Goal: Task Accomplishment & Management: Manage account settings

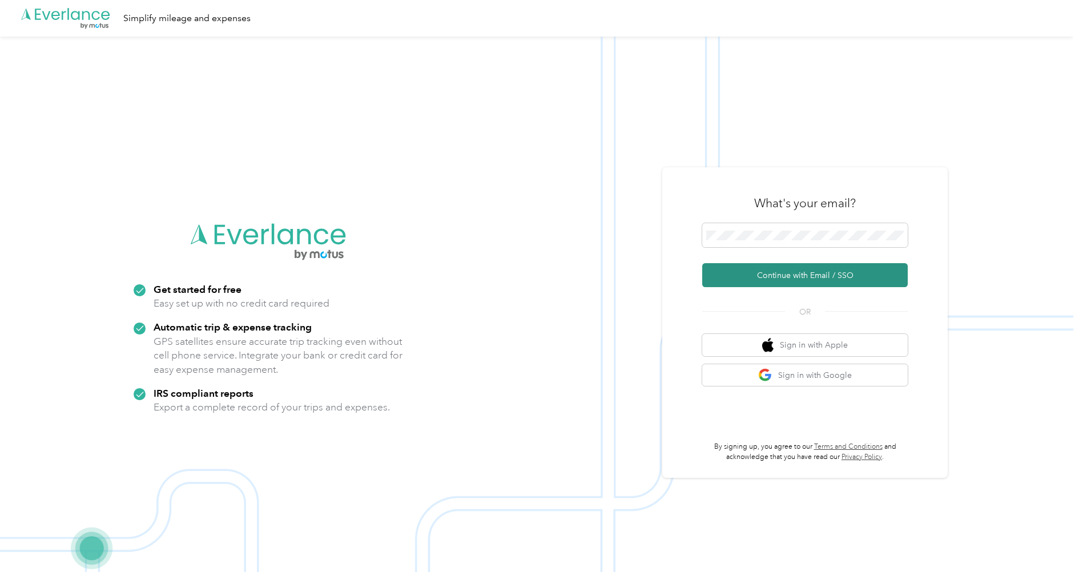
click at [777, 281] on button "Continue with Email / SSO" at bounding box center [805, 275] width 206 height 24
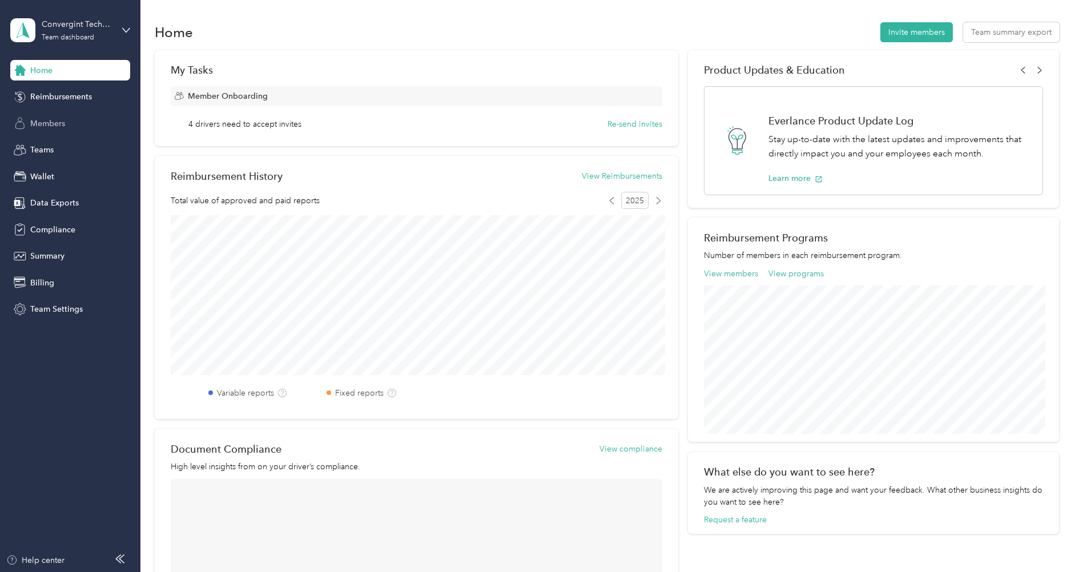
click at [48, 121] on span "Members" at bounding box center [47, 124] width 35 height 12
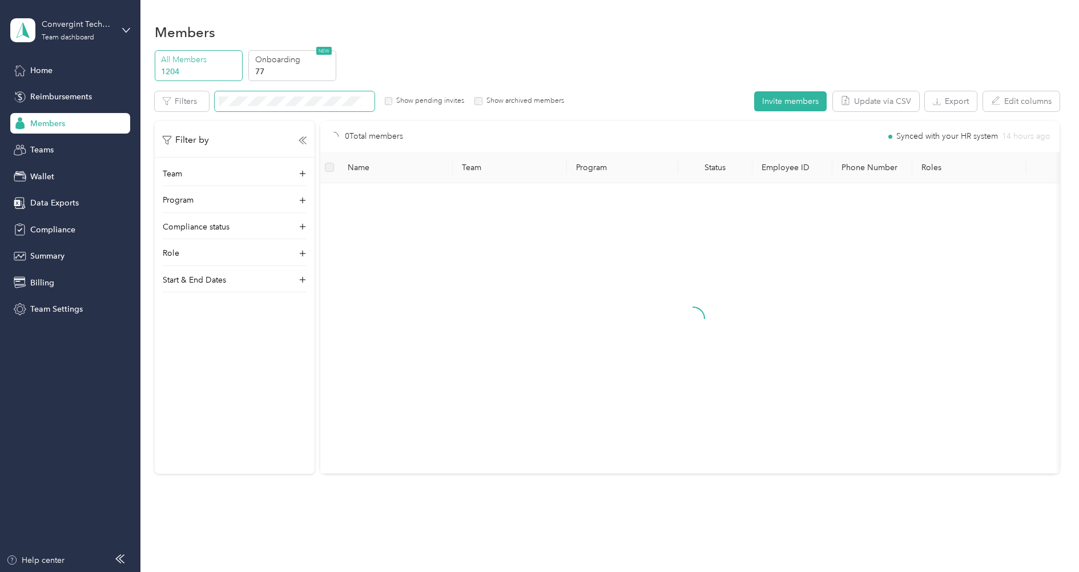
click at [336, 106] on span at bounding box center [295, 101] width 160 height 20
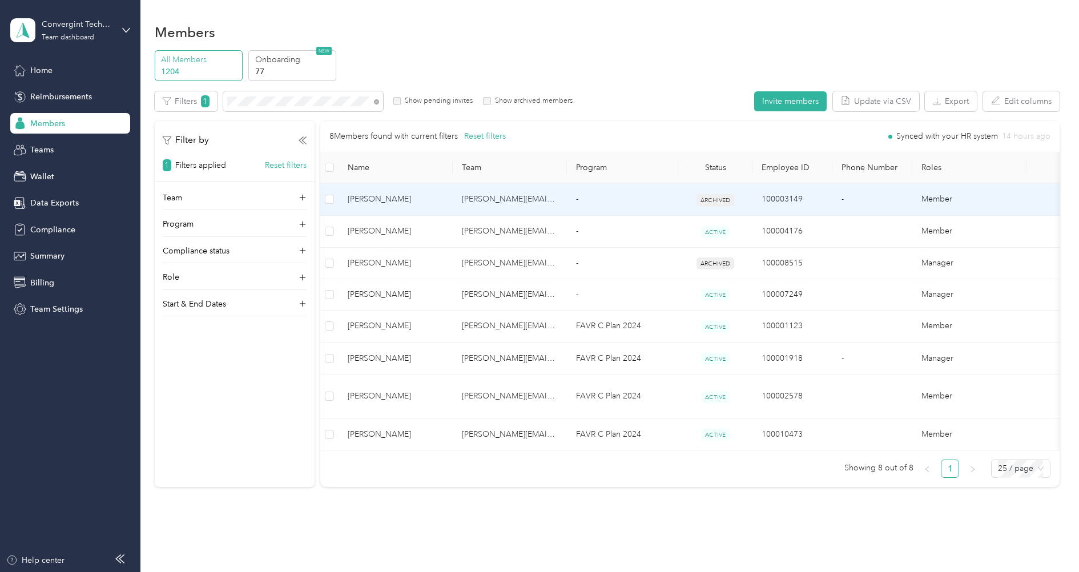
click at [452, 197] on td "Anna Carter" at bounding box center [396, 199] width 114 height 32
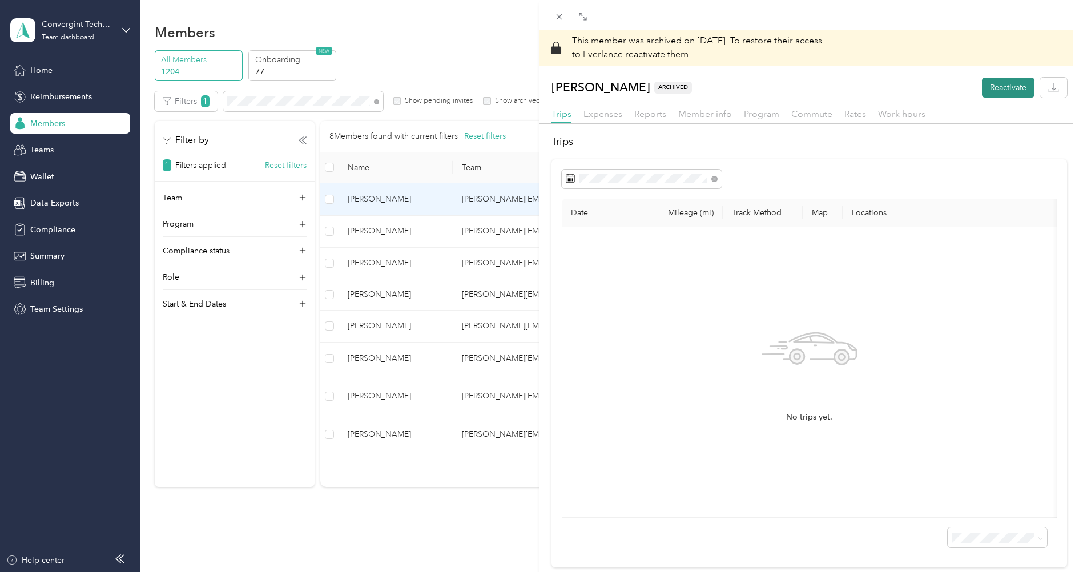
click at [999, 91] on button "Reactivate" at bounding box center [1008, 88] width 53 height 20
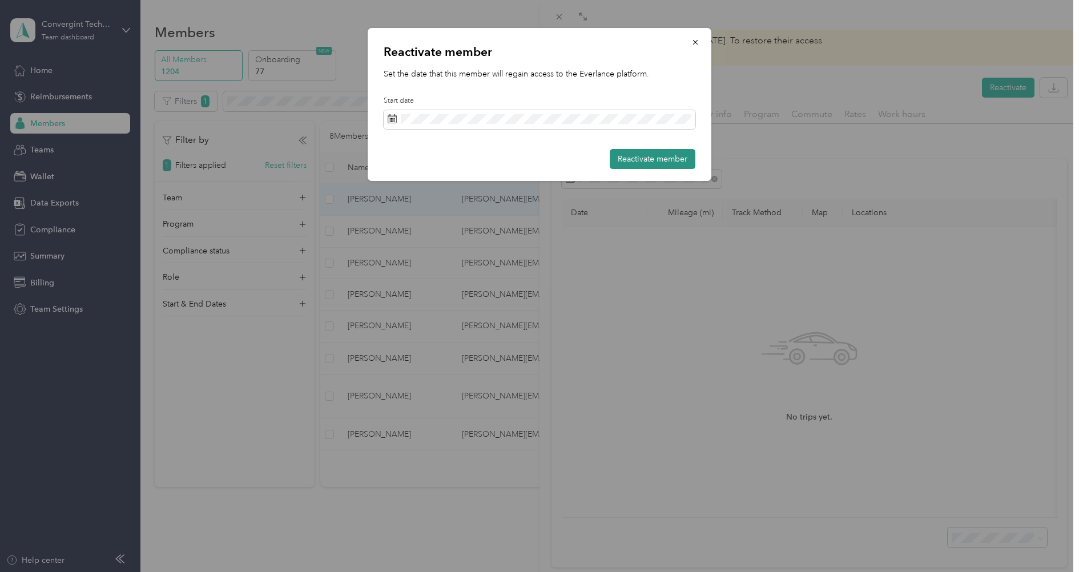
click at [644, 167] on button "Reactivate member" at bounding box center [653, 159] width 86 height 20
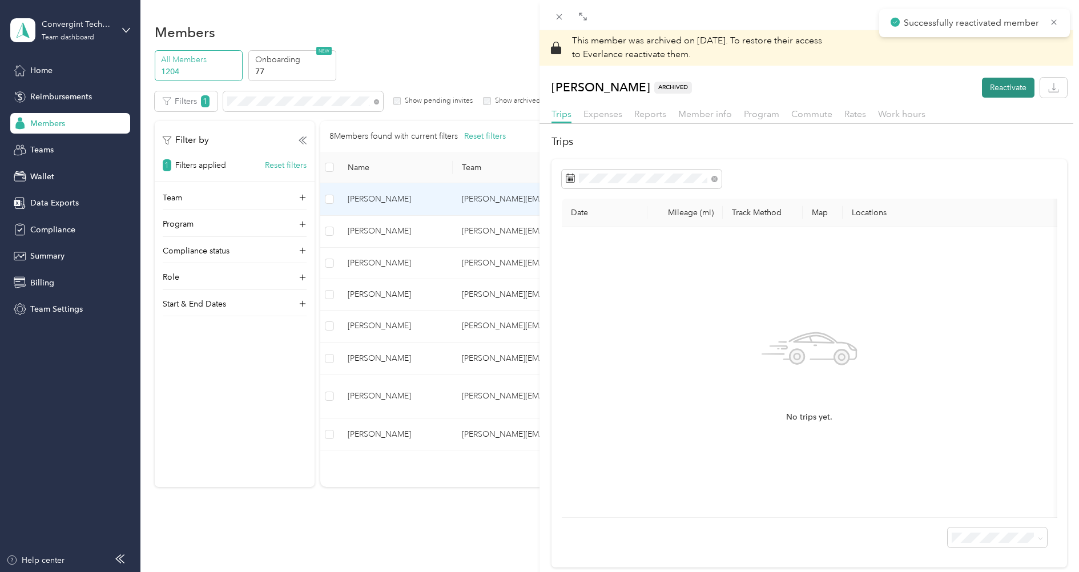
click at [1007, 90] on button "Reactivate" at bounding box center [1008, 88] width 53 height 20
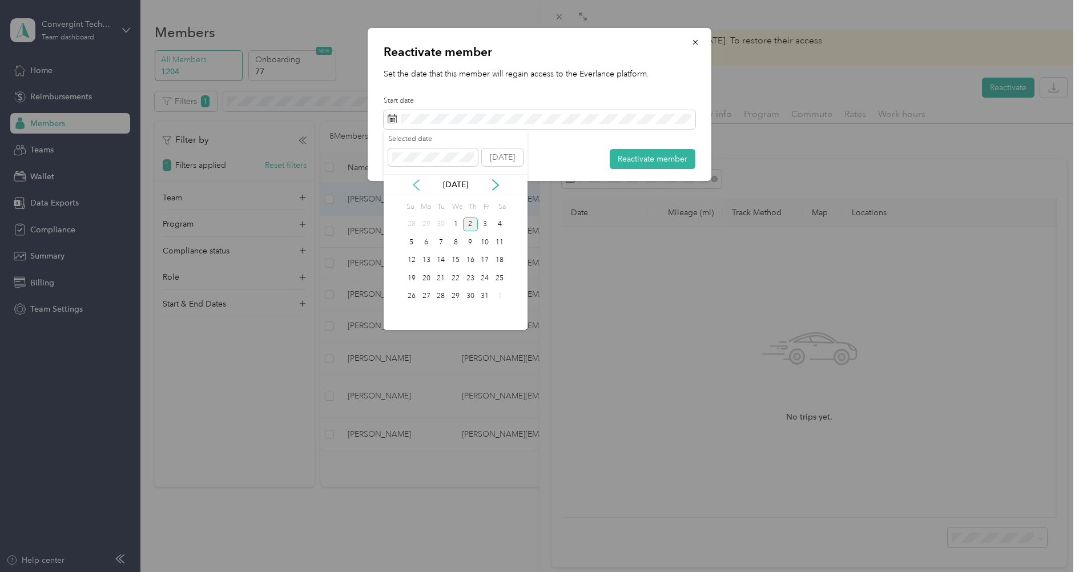
click at [413, 187] on icon at bounding box center [416, 184] width 11 height 11
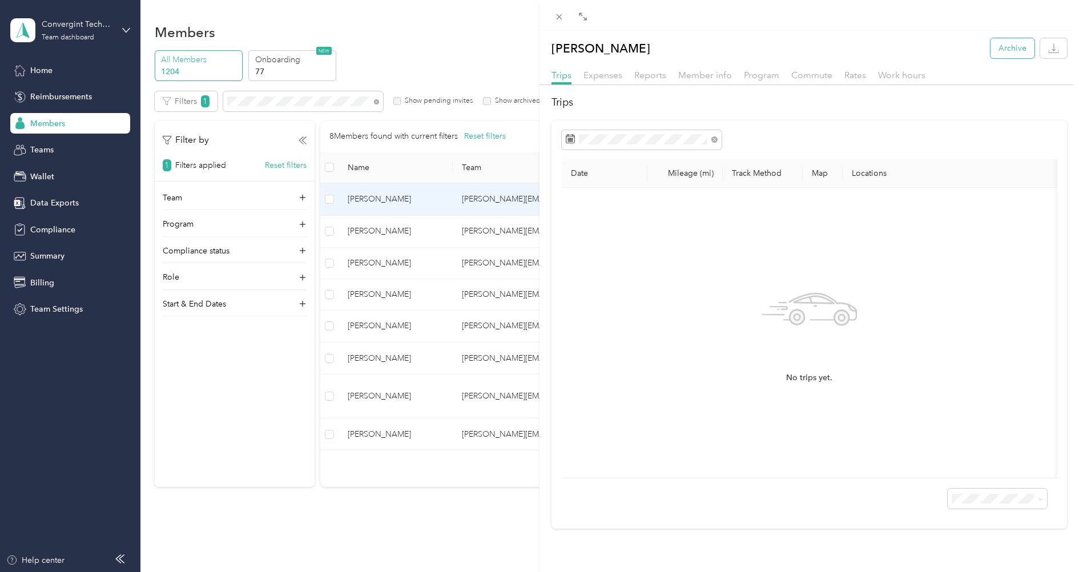
click at [1005, 47] on button "Archive" at bounding box center [1013, 48] width 44 height 20
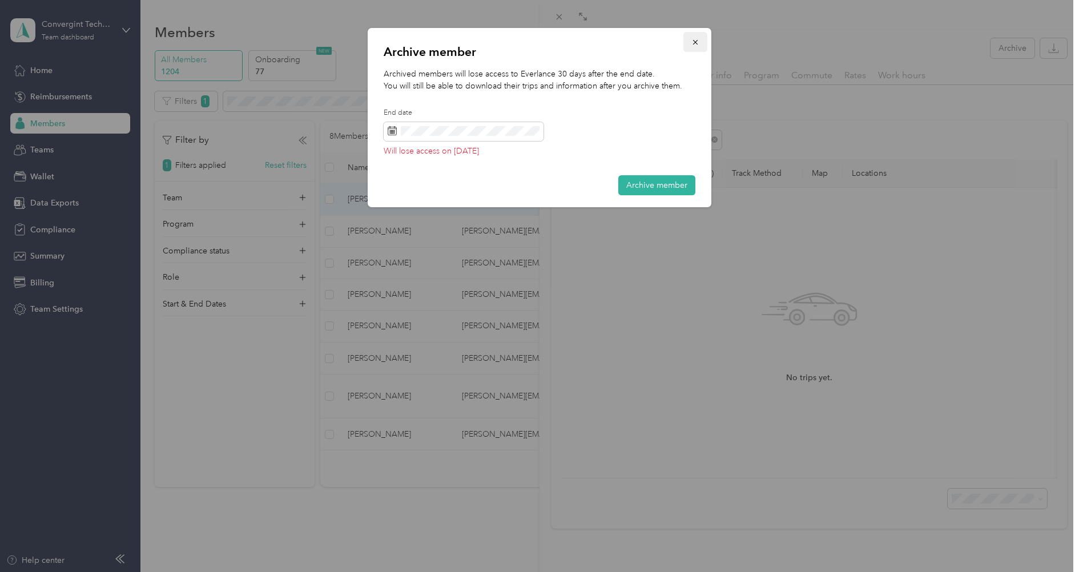
click at [701, 43] on button "button" at bounding box center [696, 42] width 24 height 20
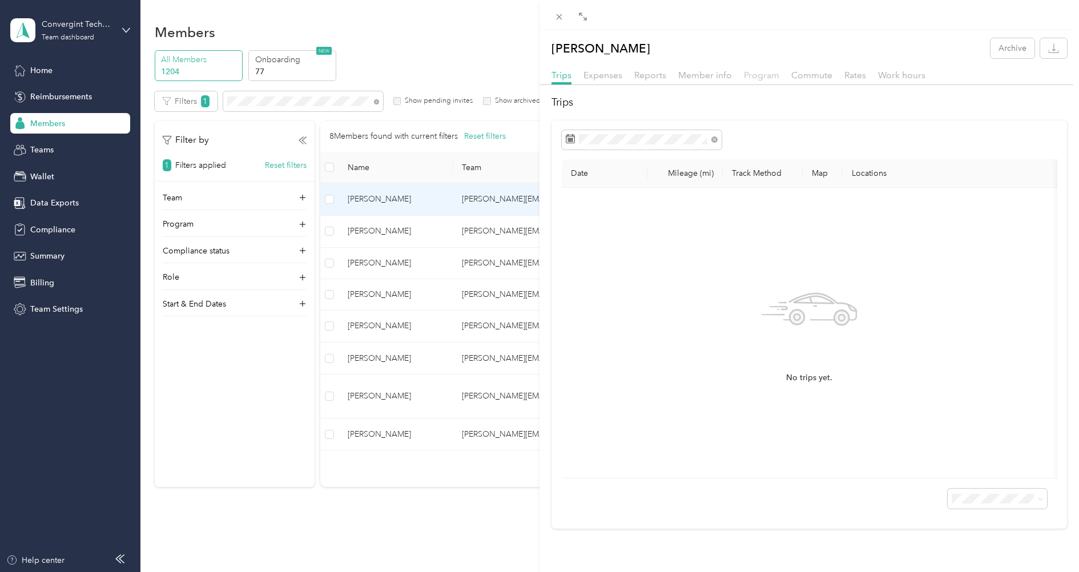
click at [761, 78] on span "Program" at bounding box center [761, 75] width 35 height 11
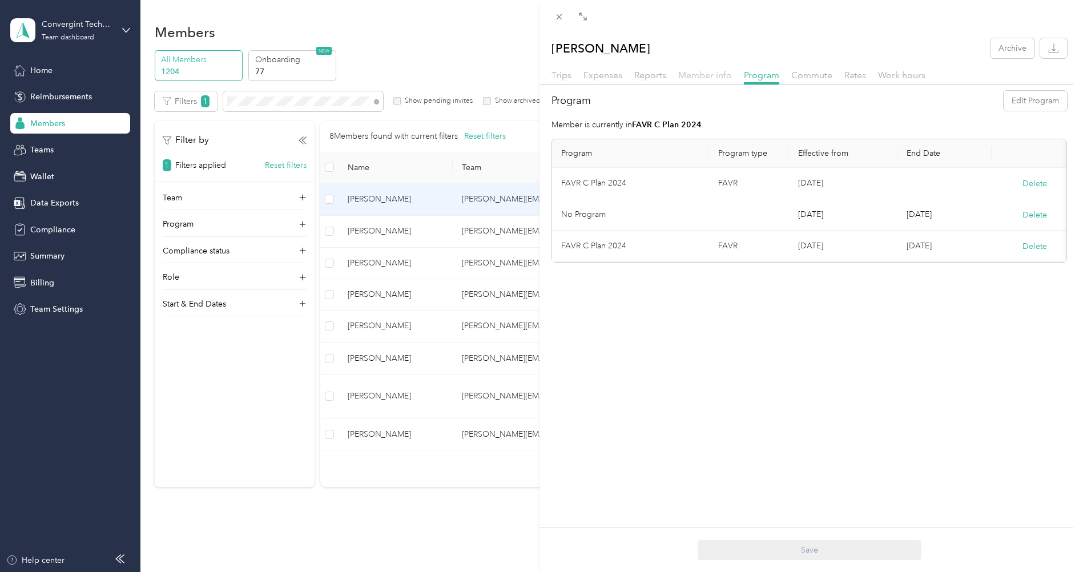
click at [704, 75] on span "Member info" at bounding box center [705, 75] width 54 height 11
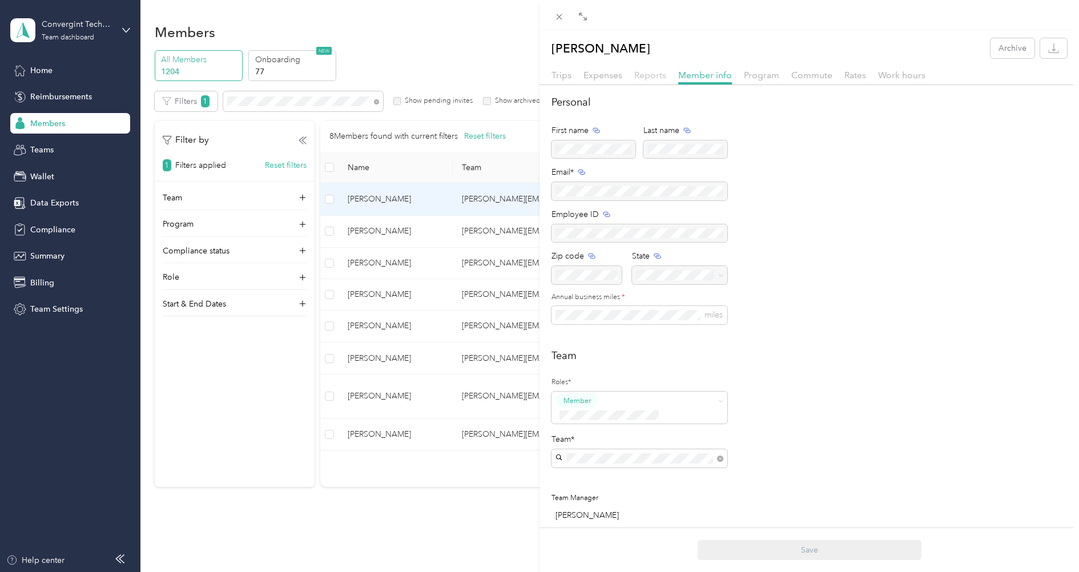
click at [649, 77] on span "Reports" at bounding box center [651, 75] width 32 height 11
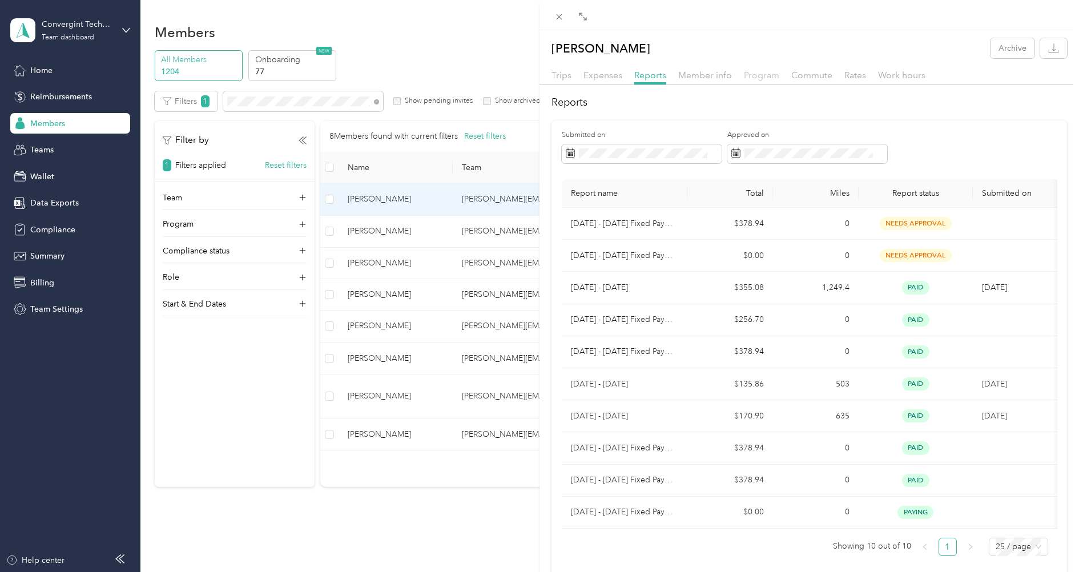
click at [755, 79] on span "Program" at bounding box center [761, 75] width 35 height 11
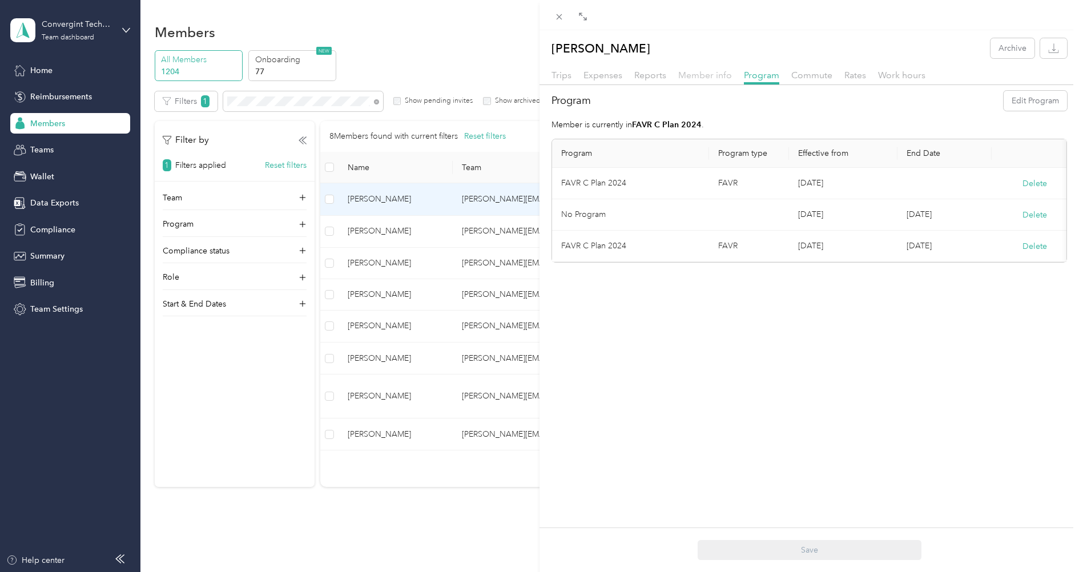
click at [703, 74] on span "Member info" at bounding box center [705, 75] width 54 height 11
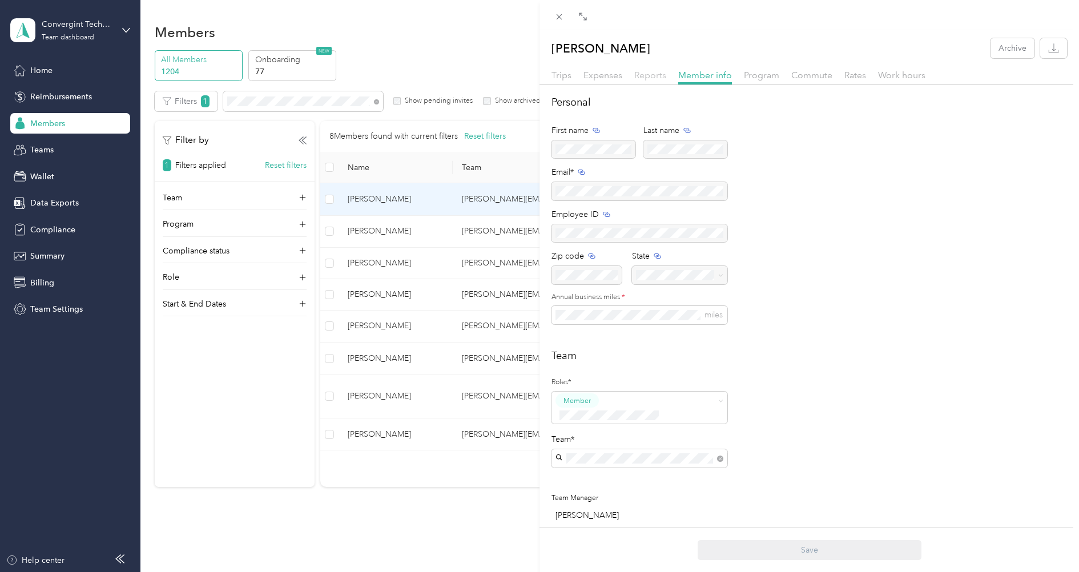
click at [645, 75] on span "Reports" at bounding box center [651, 75] width 32 height 11
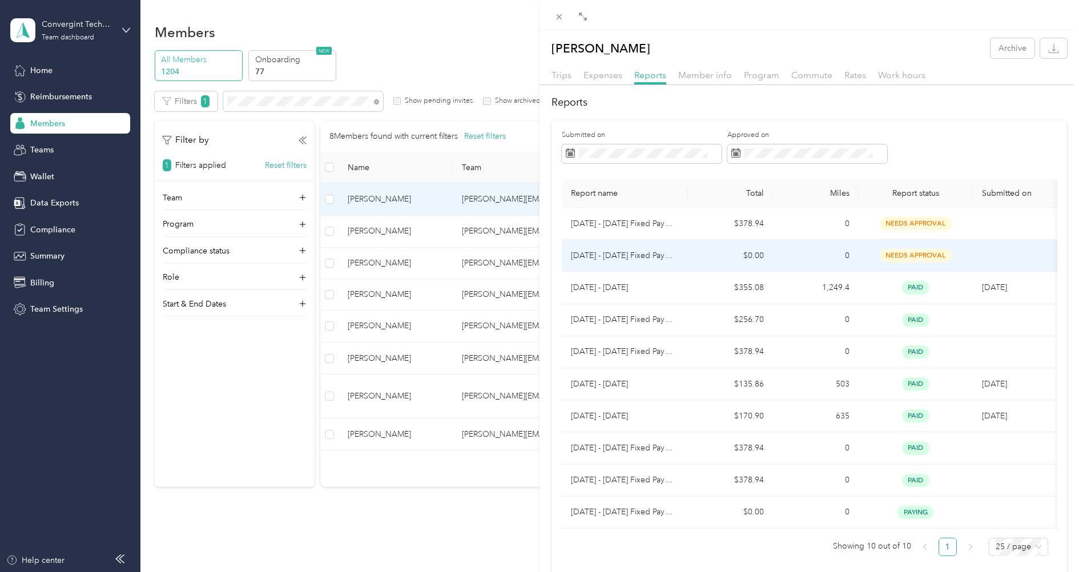
click at [639, 258] on p "Sep 1 - 30, 2025 Fixed Payment" at bounding box center [624, 256] width 107 height 13
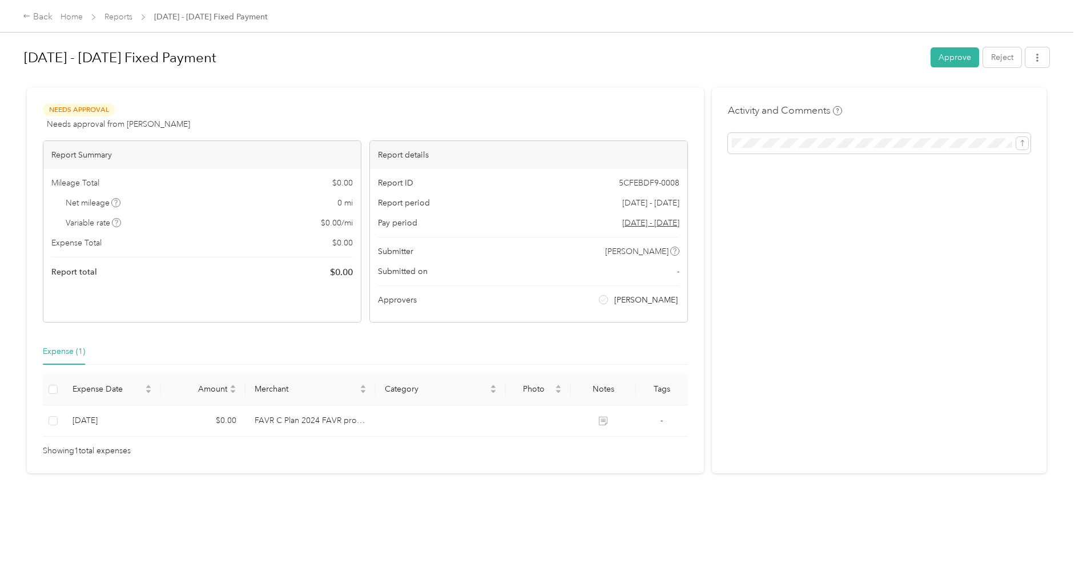
click at [661, 183] on span "5CFEBDF9-0008" at bounding box center [649, 183] width 61 height 12
copy span "5CFEBDF9-0008"
click at [1013, 62] on button "Reject" at bounding box center [1002, 57] width 38 height 20
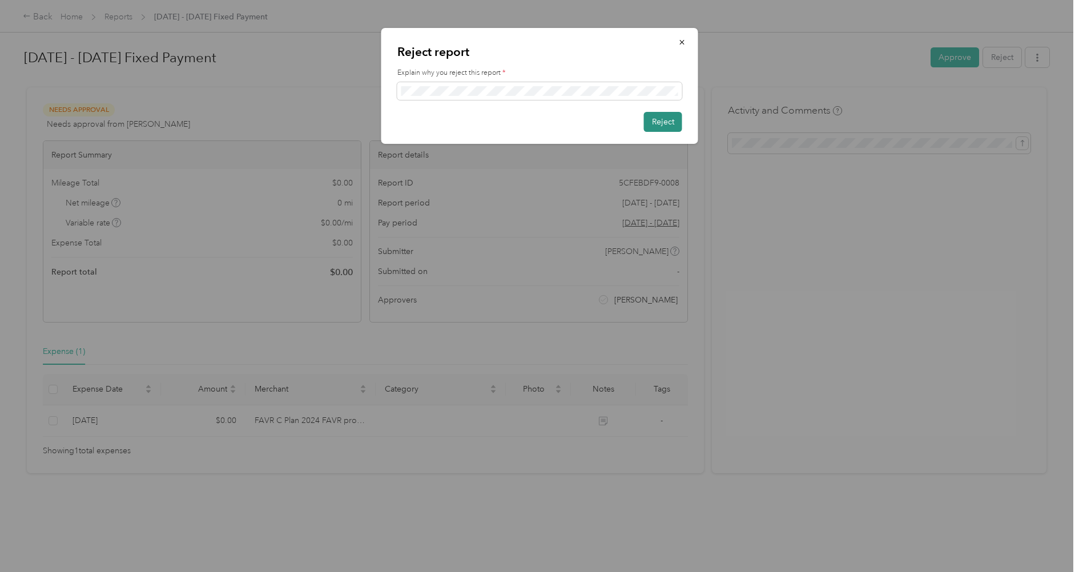
click at [672, 124] on button "Reject" at bounding box center [663, 122] width 38 height 20
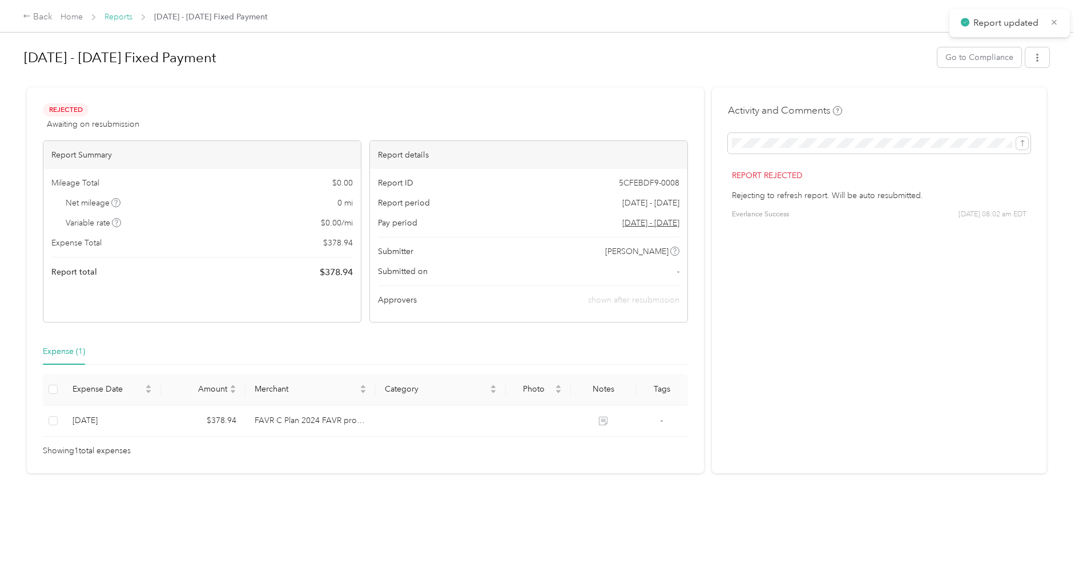
click at [112, 17] on link "Reports" at bounding box center [119, 17] width 28 height 10
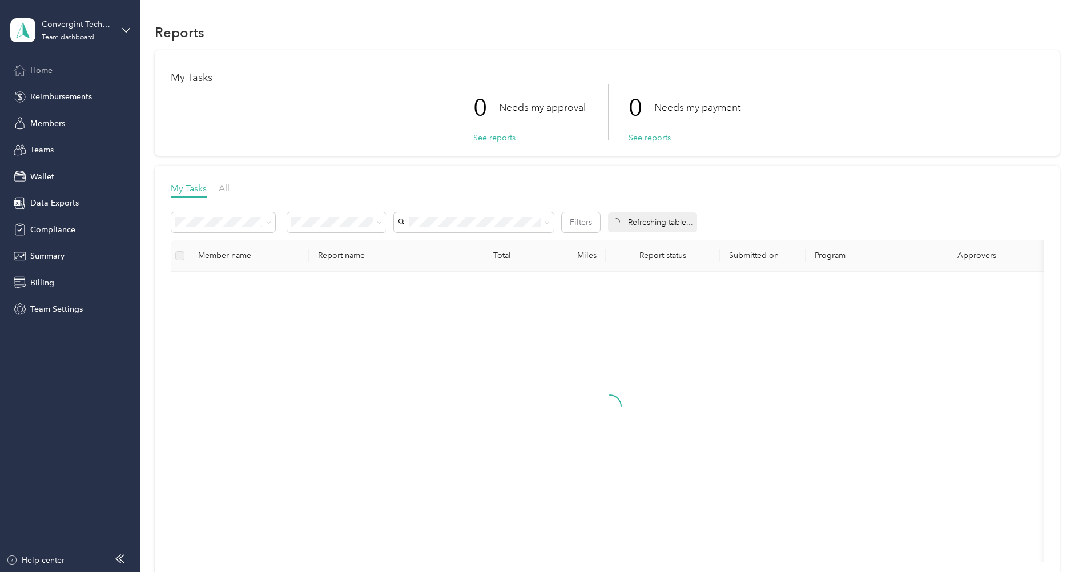
click at [31, 69] on span "Home" at bounding box center [41, 71] width 22 height 12
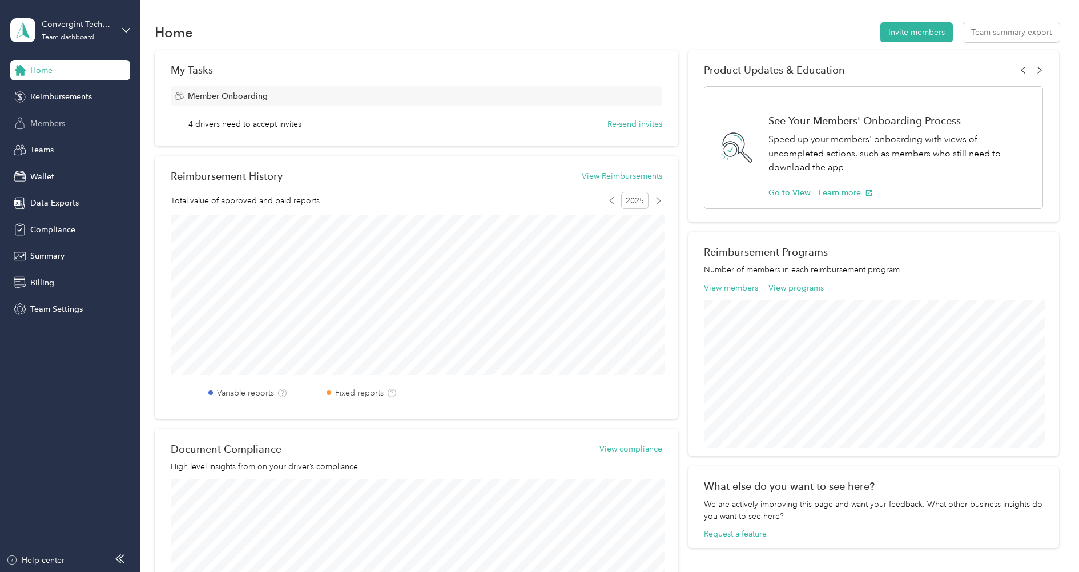
click at [34, 123] on span "Members" at bounding box center [47, 124] width 35 height 12
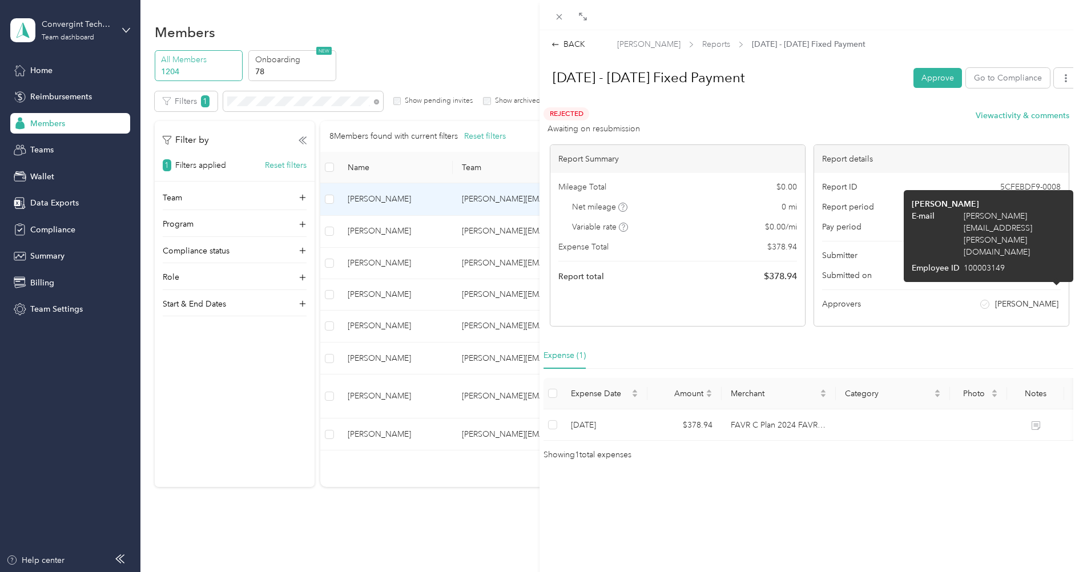
click at [1048, 214] on span "nicole.carter@convergint.com" at bounding box center [1015, 234] width 102 height 48
copy span "nicole.carter@convergint.com"
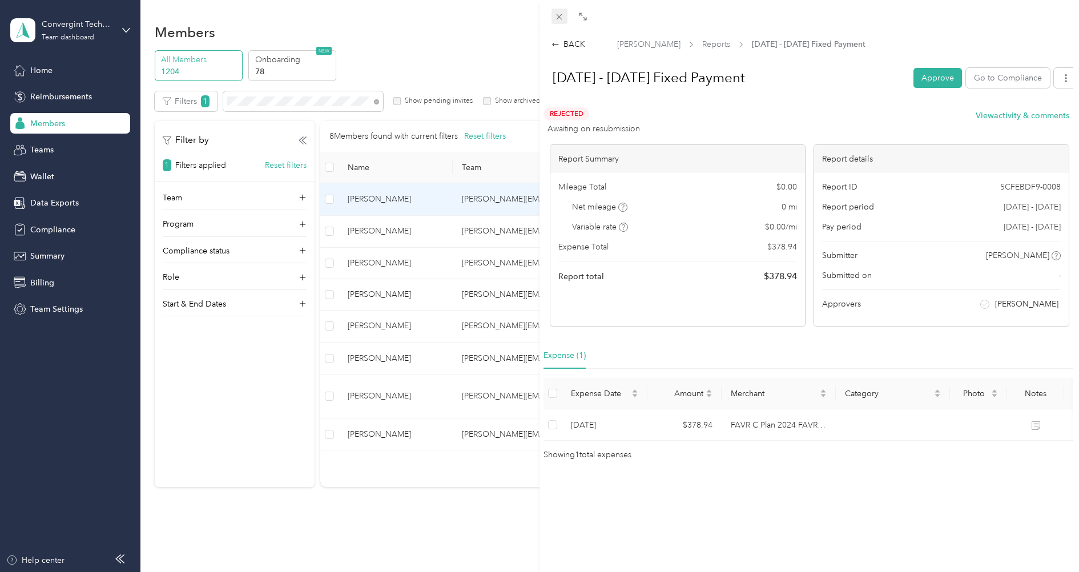
click at [555, 19] on icon at bounding box center [560, 17] width 10 height 10
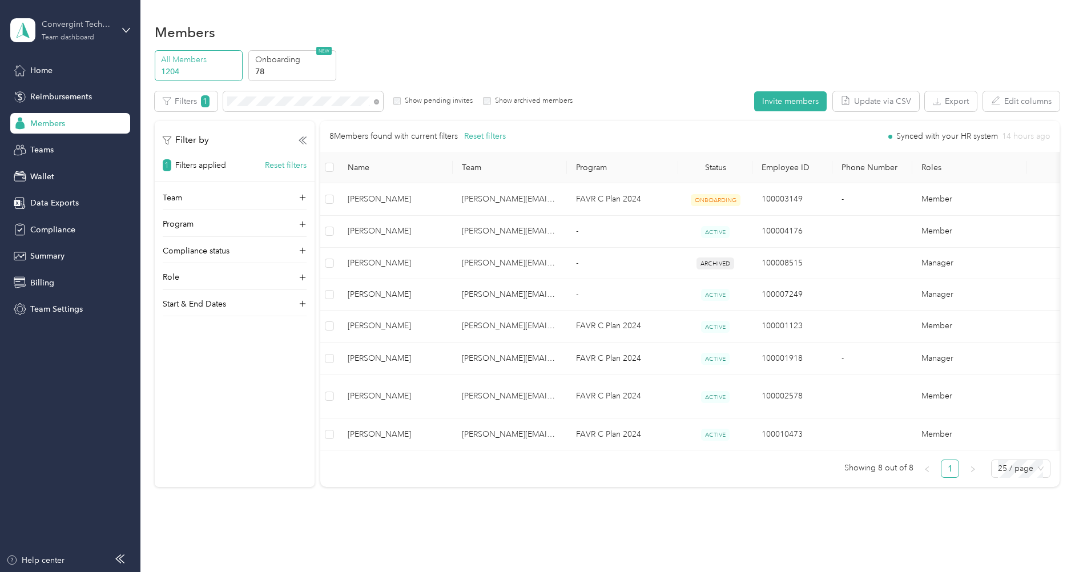
click at [77, 34] on div "Team dashboard" at bounding box center [68, 37] width 53 height 7
click at [65, 115] on div "Personal dashboard" at bounding box center [57, 120] width 72 height 12
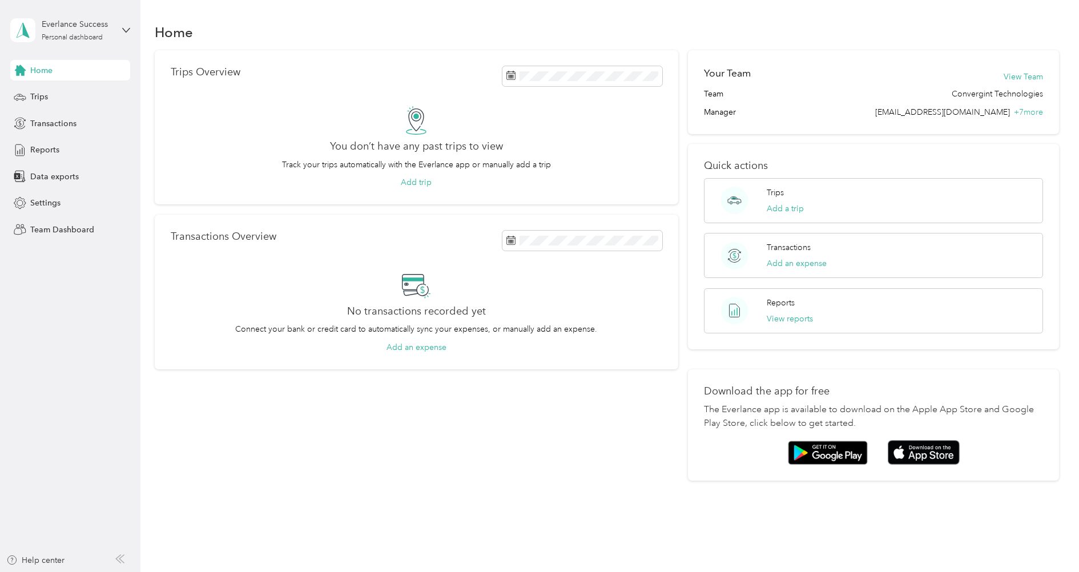
click at [440, 21] on div "Home" at bounding box center [607, 32] width 905 height 24
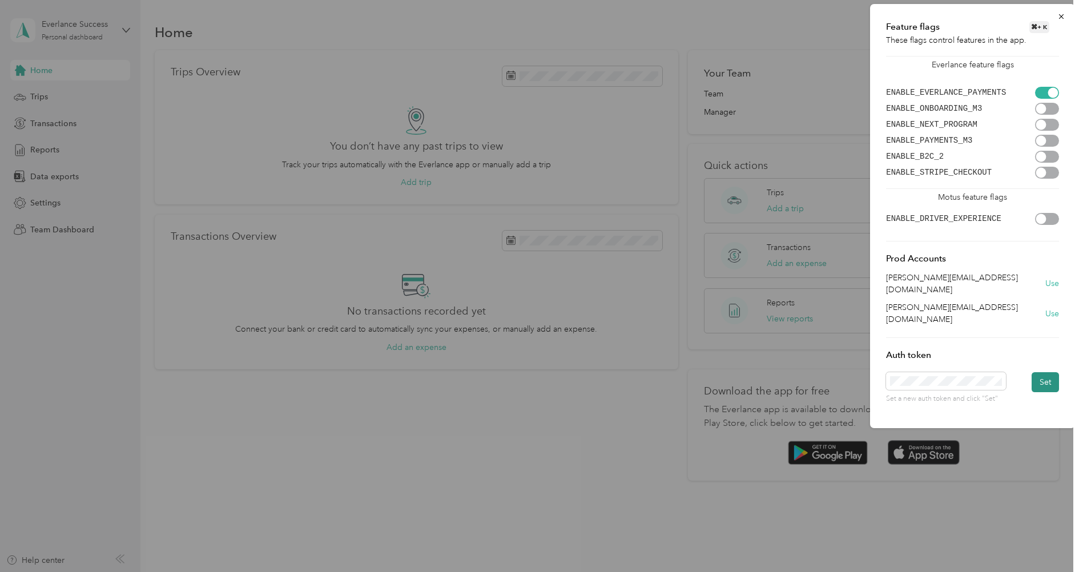
click at [1038, 372] on button "Set" at bounding box center [1045, 382] width 27 height 20
